Goal: Communication & Community: Answer question/provide support

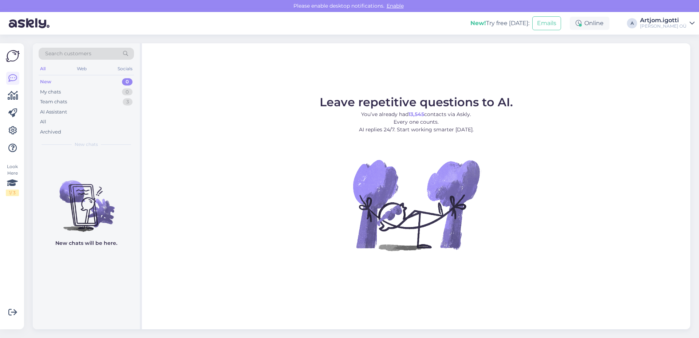
click at [103, 91] on div "My chats 0" at bounding box center [86, 92] width 95 height 10
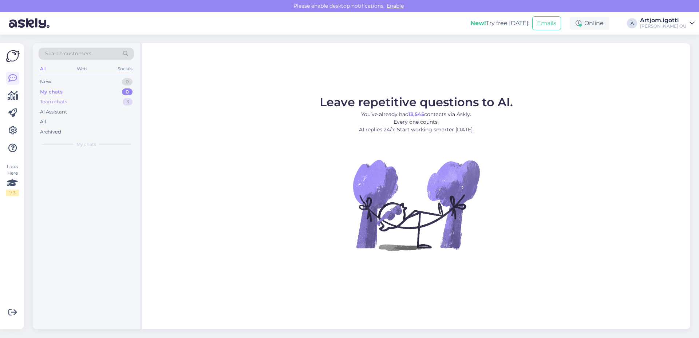
click at [96, 103] on div "Team chats 3" at bounding box center [86, 102] width 95 height 10
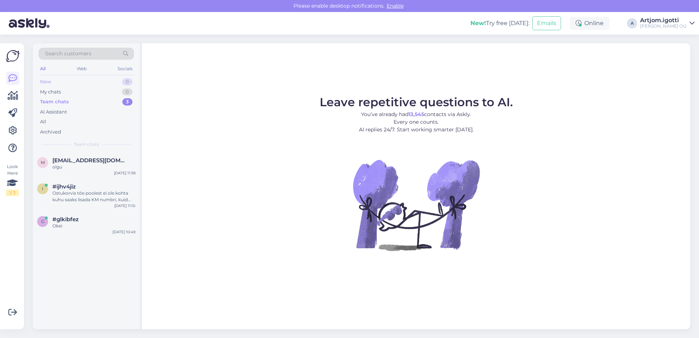
click at [91, 79] on div "New 0" at bounding box center [86, 82] width 95 height 10
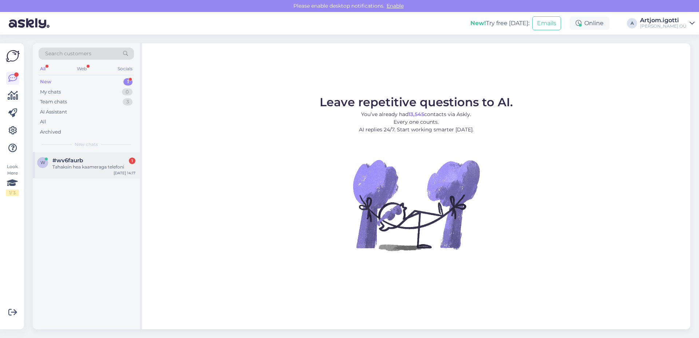
drag, startPoint x: 86, startPoint y: 166, endPoint x: 95, endPoint y: 169, distance: 9.3
click at [86, 166] on div "Tahaksin hea kaameraga telefoni" at bounding box center [93, 167] width 83 height 7
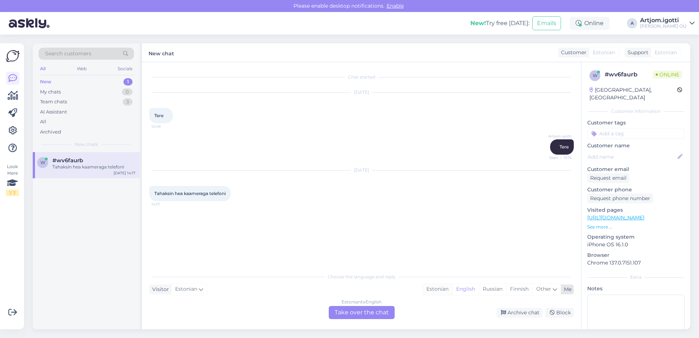
click at [436, 288] on div "Estonian" at bounding box center [437, 289] width 29 height 11
click at [370, 313] on div "Estonian to Estonian Take over the chat" at bounding box center [362, 312] width 66 height 13
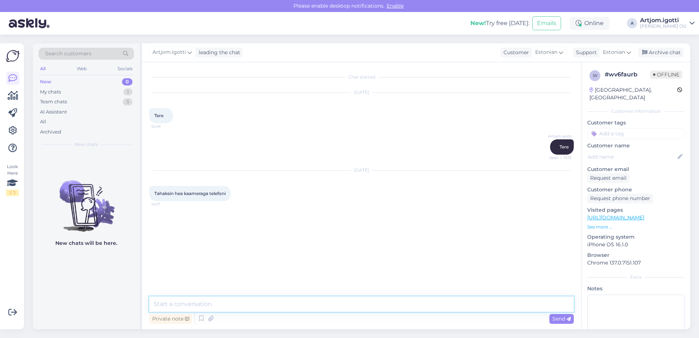
click at [184, 304] on textarea at bounding box center [361, 304] width 424 height 15
type textarea "Ь"
type textarea "Mis hinnaklassis?"
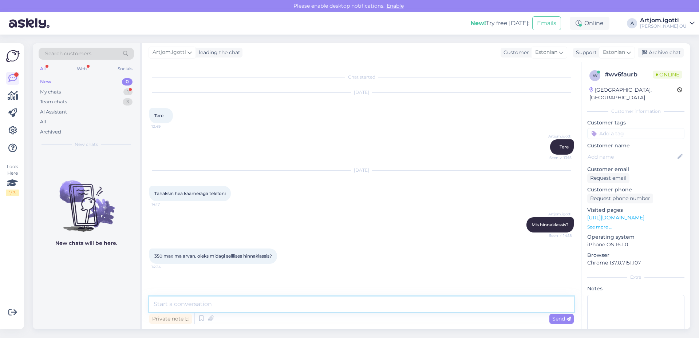
click at [195, 305] on textarea at bounding box center [361, 304] width 424 height 15
click at [201, 306] on textarea at bounding box center [361, 304] width 424 height 15
click at [267, 305] on textarea at bounding box center [361, 304] width 424 height 15
click at [190, 304] on textarea "Ma [PERSON_NAME]" at bounding box center [361, 304] width 424 height 15
drag, startPoint x: 265, startPoint y: 300, endPoint x: 273, endPoint y: 297, distance: 8.4
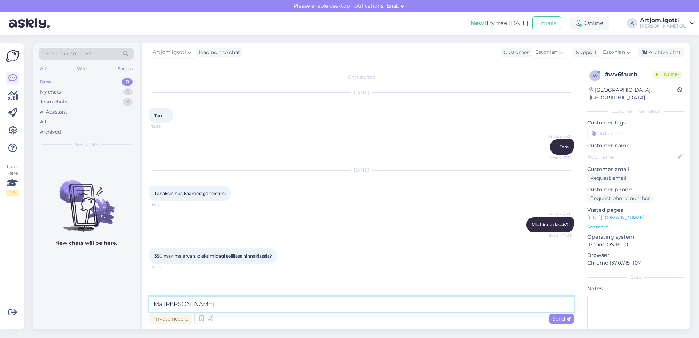
click at [266, 300] on textarea "Ma [PERSON_NAME]" at bounding box center [361, 304] width 424 height 15
drag, startPoint x: 255, startPoint y: 307, endPoint x: 259, endPoint y: 305, distance: 4.3
click at [256, 306] on textarea "Ma [PERSON_NAME] sellise raha eest, pigem" at bounding box center [361, 304] width 424 height 15
type textarea "Ma [PERSON_NAME] sellise raha eest, pigem [PERSON_NAME]"
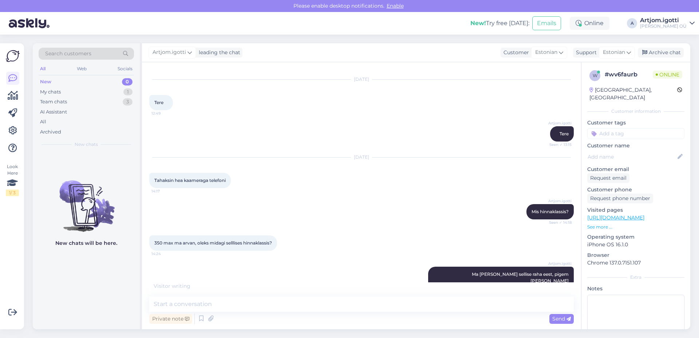
scroll to position [44, 0]
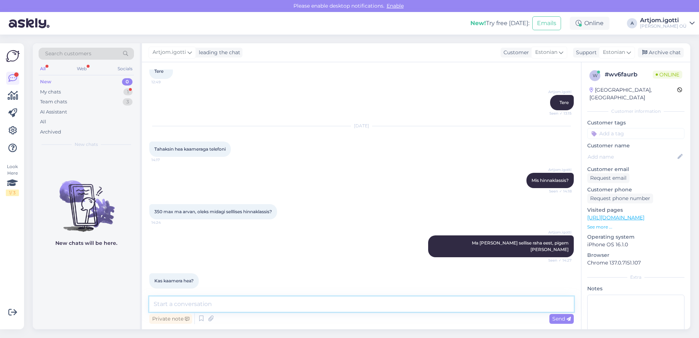
click at [228, 308] on textarea at bounding box center [361, 304] width 424 height 15
type textarea "Ta on okei, ei saa öelda, et ta oleks väga heaAg"
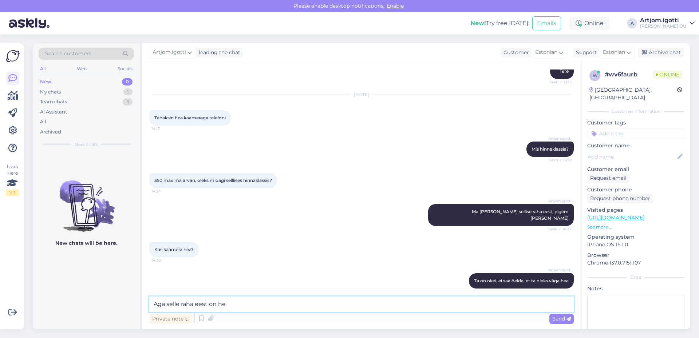
type textarea "Aga selle raha eest on hea"
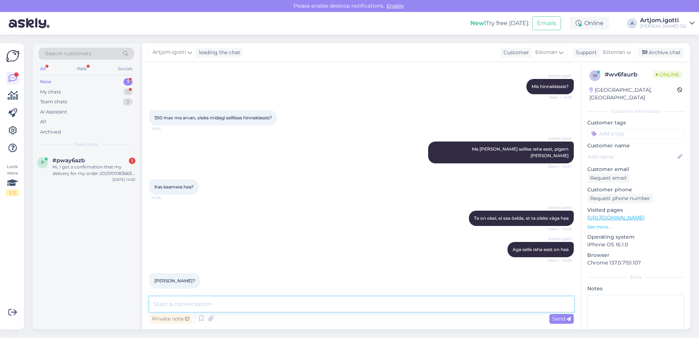
scroll to position [170, 0]
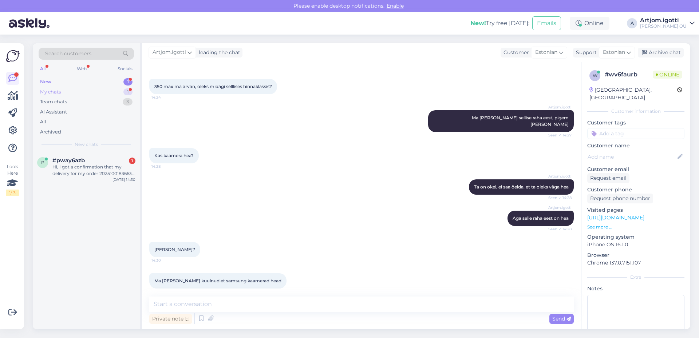
click at [111, 91] on div "My chats 1" at bounding box center [86, 92] width 95 height 10
click at [97, 162] on div "#wv6faurb 2" at bounding box center [93, 160] width 83 height 7
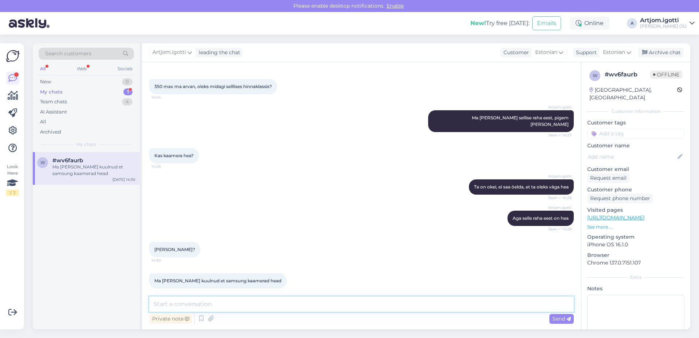
click at [260, 303] on textarea at bounding box center [361, 304] width 424 height 15
type textarea "Üks hetk"
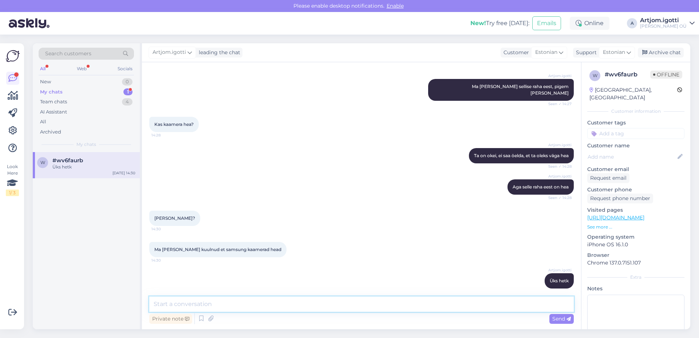
click at [280, 302] on textarea at bounding box center [361, 304] width 424 height 15
paste textarea "[URL][DOMAIN_NAME]"
type textarea "[URL][DOMAIN_NAME]"
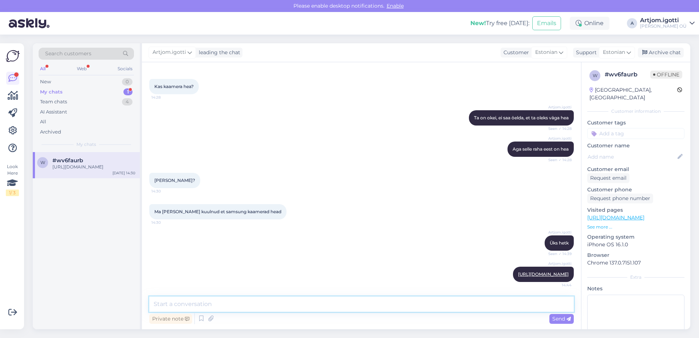
click at [225, 306] on textarea at bounding box center [361, 304] width 424 height 15
type textarea "See ütles selle raha eest hea variant"
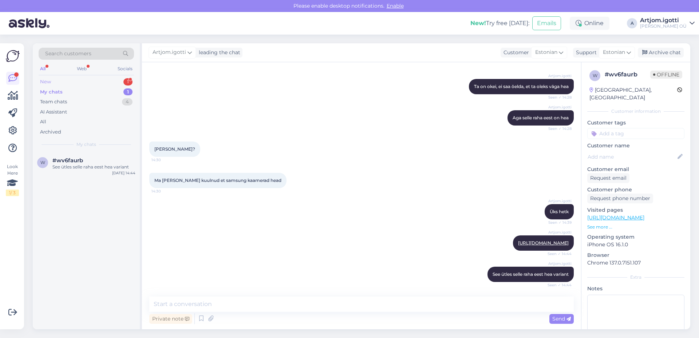
click at [110, 78] on div "New 1" at bounding box center [86, 82] width 95 height 10
click at [107, 166] on div "Tere," at bounding box center [93, 167] width 83 height 7
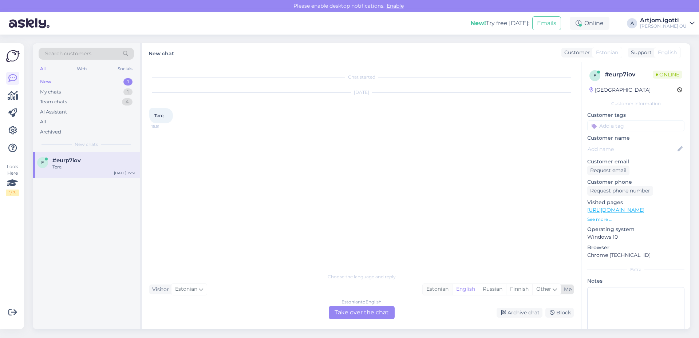
click at [443, 293] on div "Estonian" at bounding box center [437, 289] width 29 height 11
click at [374, 315] on div "Estonian to Estonian Take over the chat" at bounding box center [362, 312] width 66 height 13
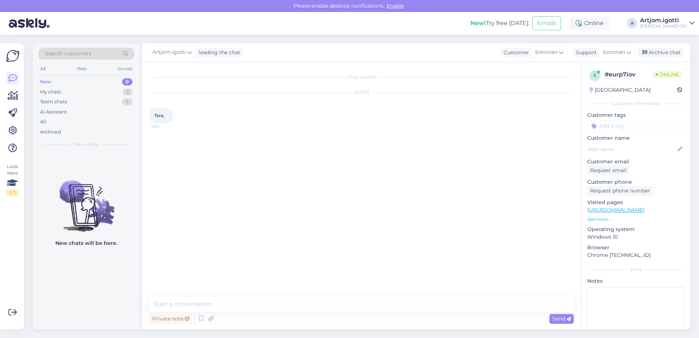
click at [355, 296] on div "Chat started [DATE] Tere, 15:51 Private note Send" at bounding box center [361, 195] width 439 height 267
click at [351, 308] on textarea at bounding box center [361, 304] width 424 height 15
type textarea "Tere"
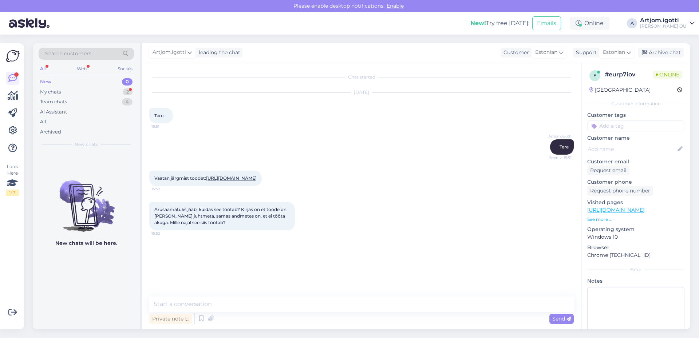
click at [237, 178] on link "[URL][DOMAIN_NAME]" at bounding box center [231, 177] width 51 height 5
click at [205, 309] on textarea at bounding box center [361, 304] width 424 height 15
type textarea "х"
type textarea "Üks hetk"
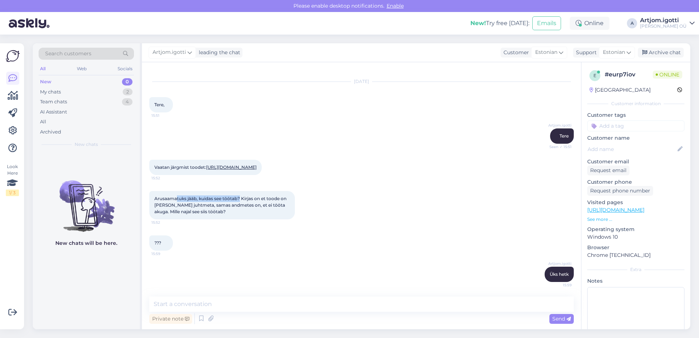
drag, startPoint x: 185, startPoint y: 197, endPoint x: 264, endPoint y: 201, distance: 79.4
click at [241, 199] on span "Arusaamatuks jääb, kuidas see töötab? Kirjas on et toode on [PERSON_NAME] juhtm…" at bounding box center [220, 205] width 133 height 19
click at [273, 201] on span "Arusaamatuks jääb, kuidas see töötab? Kirjas on et toode on [PERSON_NAME] juhtm…" at bounding box center [220, 205] width 133 height 19
click at [184, 299] on textarea at bounding box center [361, 304] width 424 height 15
type textarea "Ei see on ainult toidega"
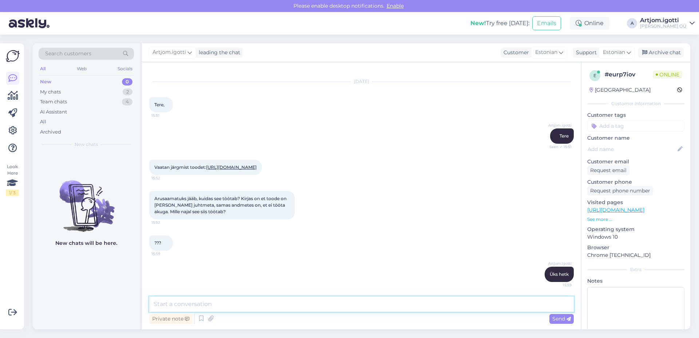
scroll to position [55, 0]
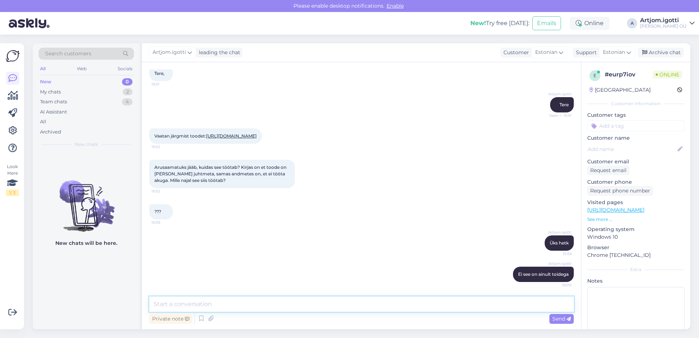
click at [237, 304] on textarea at bounding box center [361, 304] width 424 height 15
type textarea "Juhtmega"
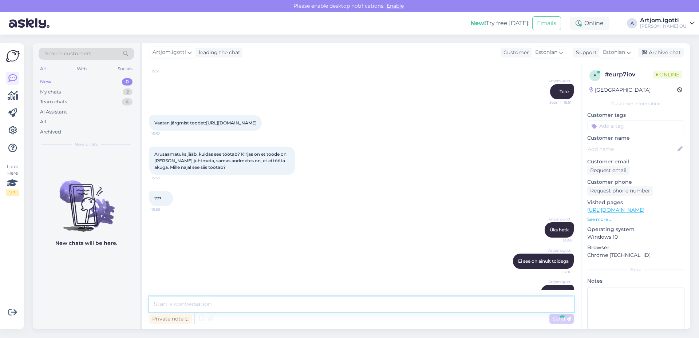
scroll to position [87, 0]
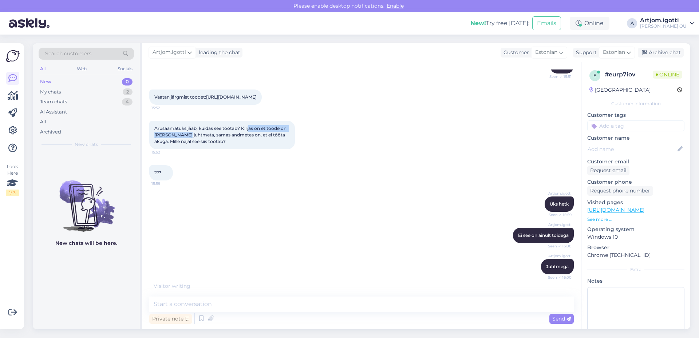
drag, startPoint x: 249, startPoint y: 136, endPoint x: 186, endPoint y: 142, distance: 63.9
click at [186, 142] on span "Arusaamatuks jääb, kuidas see töötab? Kirjas on et toode on [PERSON_NAME] juhtm…" at bounding box center [220, 135] width 133 height 19
drag, startPoint x: 191, startPoint y: 143, endPoint x: 232, endPoint y: 144, distance: 41.1
click at [232, 144] on span "Arusaamatuks jääb, kuidas see töötab? Kirjas on et toode on [PERSON_NAME] juhtm…" at bounding box center [220, 135] width 133 height 19
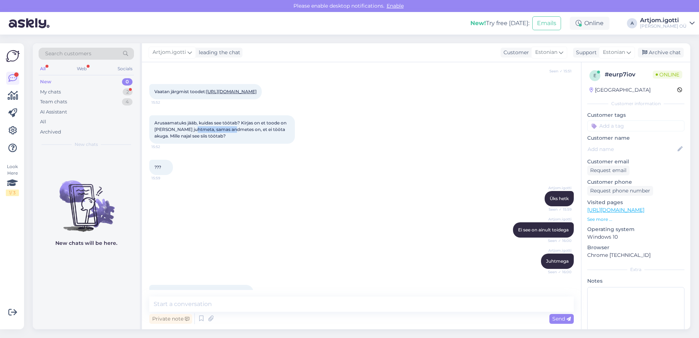
scroll to position [118, 0]
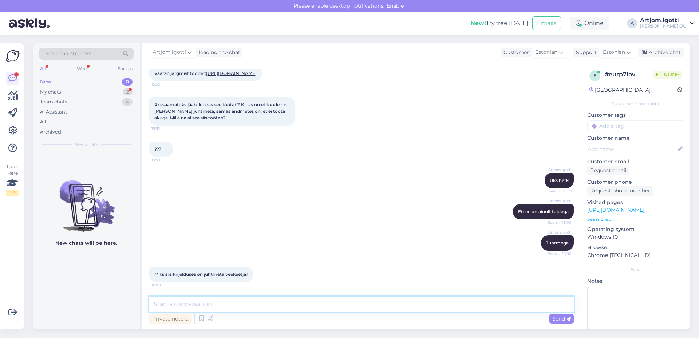
click at [213, 305] on textarea at bounding box center [361, 304] width 424 height 15
click at [189, 309] on textarea at bounding box center [361, 304] width 424 height 15
click at [183, 306] on textarea "Sa" at bounding box center [361, 304] width 424 height 15
type textarea "Saate palun täpsustada kus täpsemalt"
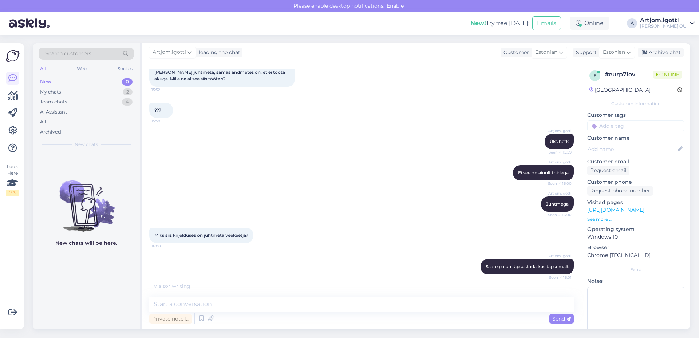
scroll to position [200, 0]
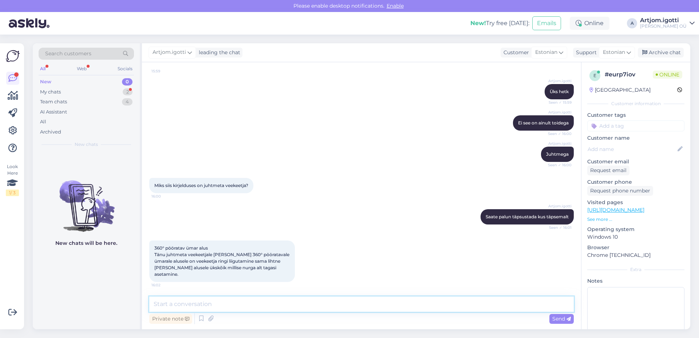
click at [227, 301] on textarea at bounding box center [361, 304] width 424 height 15
click at [194, 303] on textarea at bounding box center [361, 304] width 424 height 15
type textarea "Ma [PERSON_NAME] siin mõeldud, et see alus on eraldi"
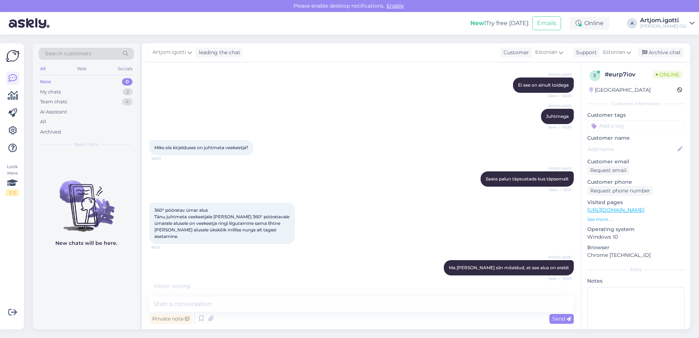
scroll to position [263, 0]
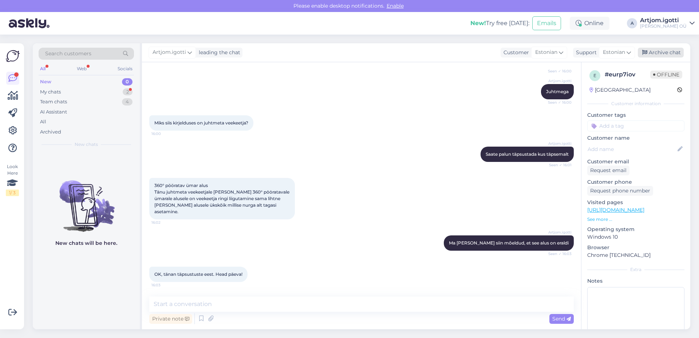
click at [658, 51] on div "Archive chat" at bounding box center [661, 53] width 46 height 10
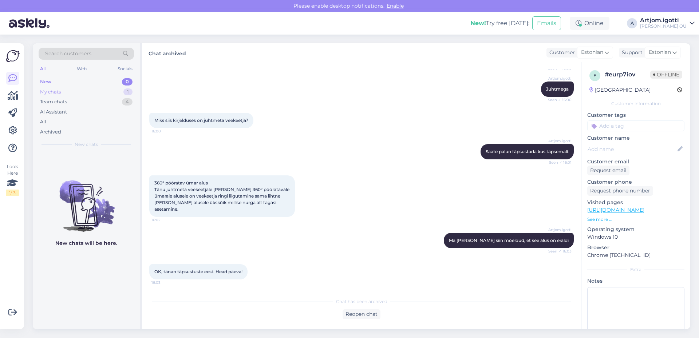
click at [105, 94] on div "My chats 1" at bounding box center [86, 92] width 95 height 10
